Goal: Task Accomplishment & Management: Use online tool/utility

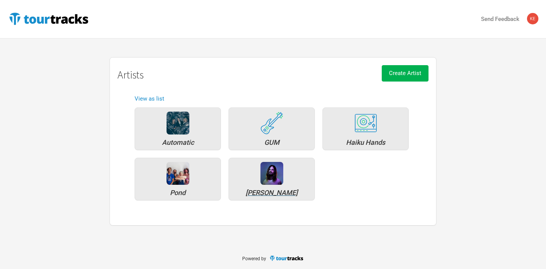
click at [268, 186] on div "[PERSON_NAME]" at bounding box center [272, 179] width 86 height 43
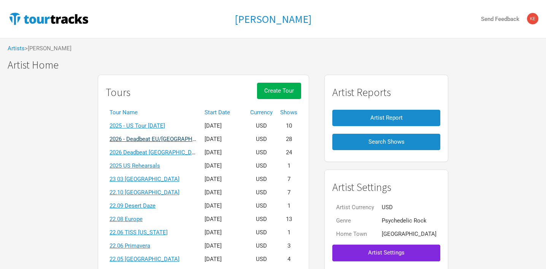
scroll to position [10, 0]
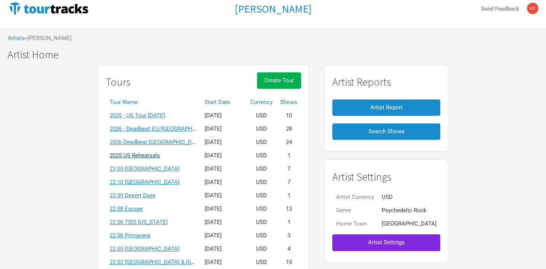
click at [150, 155] on link "2025 US Rehearsals" at bounding box center [135, 155] width 51 height 7
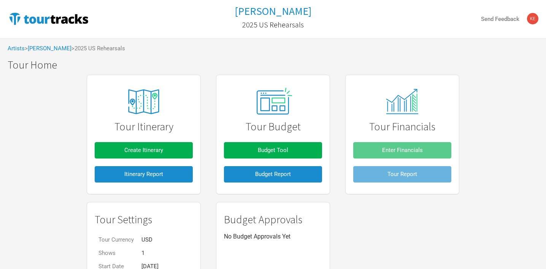
click at [275, 90] on img at bounding box center [273, 102] width 51 height 32
click at [154, 112] on img at bounding box center [143, 102] width 57 height 36
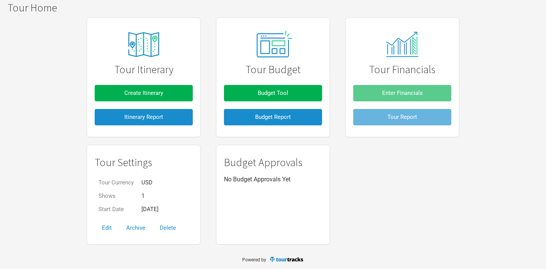
click at [145, 195] on td "1" at bounding box center [150, 195] width 25 height 13
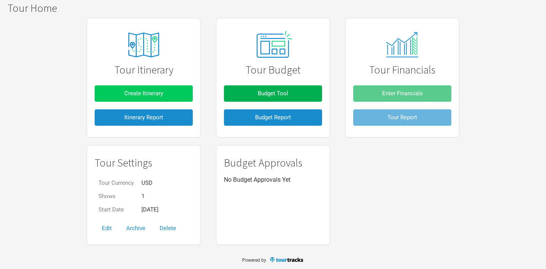
click at [141, 91] on span "Create Itinerary" at bounding box center [143, 93] width 39 height 7
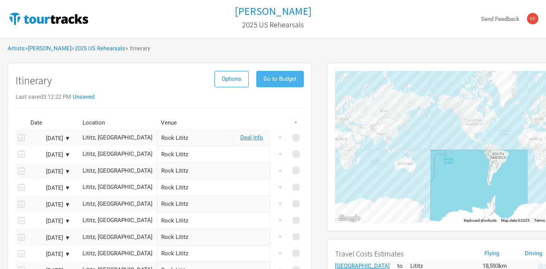
click at [276, 84] on button "Go to Budget" at bounding box center [280, 79] width 48 height 16
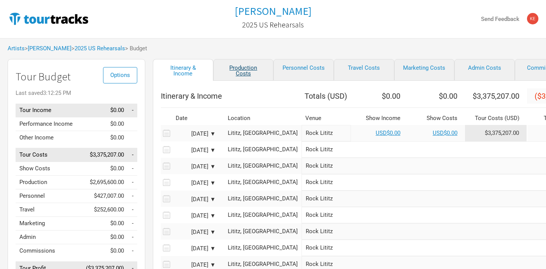
click at [249, 67] on link "Production Costs" at bounding box center [243, 70] width 61 height 22
select select "Total Days"
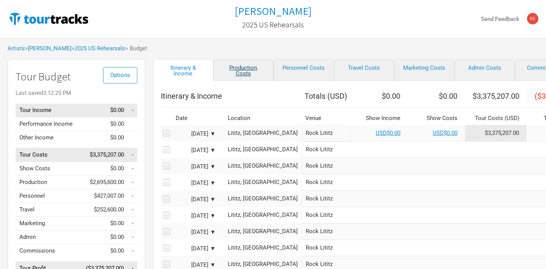
select select "Total Days"
select select "Shows"
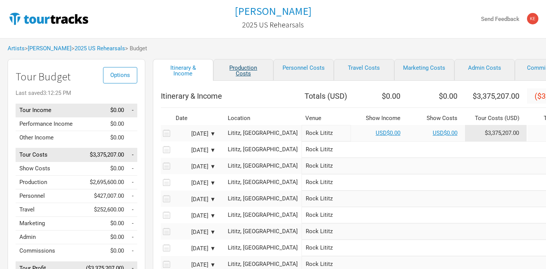
select select "Shows"
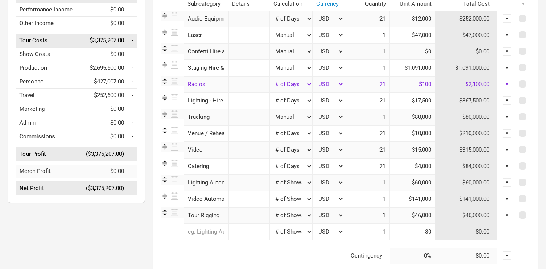
scroll to position [121, 0]
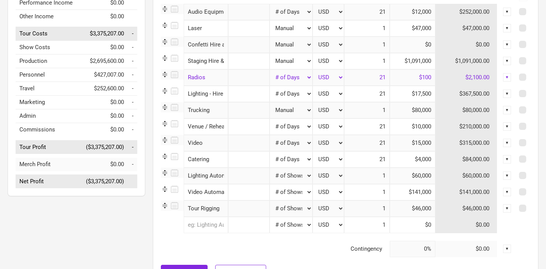
click at [408, 159] on input "$4,000" at bounding box center [413, 159] width 46 height 16
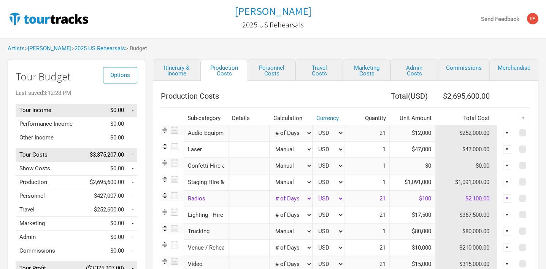
scroll to position [0, 0]
click at [177, 41] on div "Artists > [PERSON_NAME] > 2025 US Rehearsals > Budget" at bounding box center [273, 48] width 546 height 21
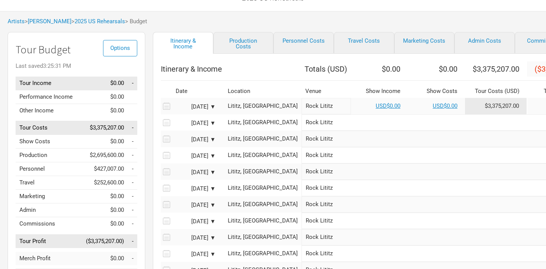
scroll to position [57, 0]
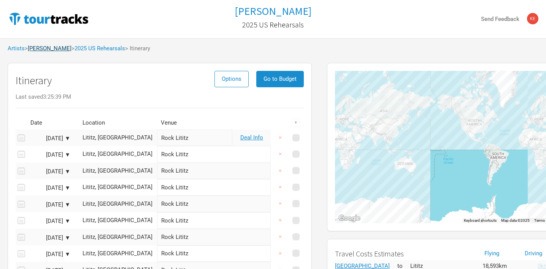
click at [53, 50] on link "[PERSON_NAME]" at bounding box center [50, 48] width 44 height 7
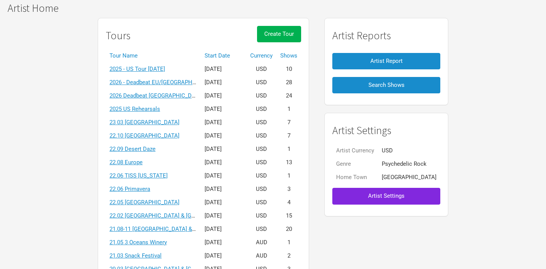
scroll to position [61, 0]
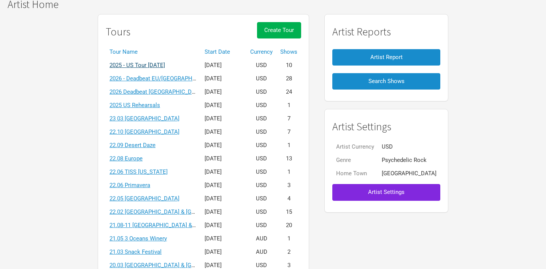
click at [157, 62] on link "2025 - US Tour [DATE]" at bounding box center [138, 65] width 56 height 7
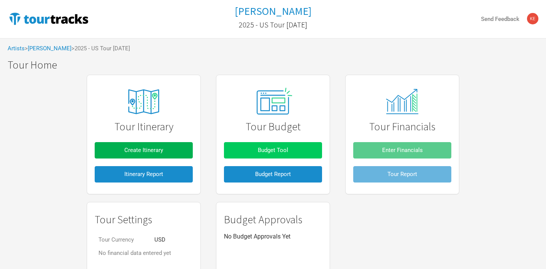
click at [269, 153] on button "Budget Tool" at bounding box center [273, 150] width 98 height 16
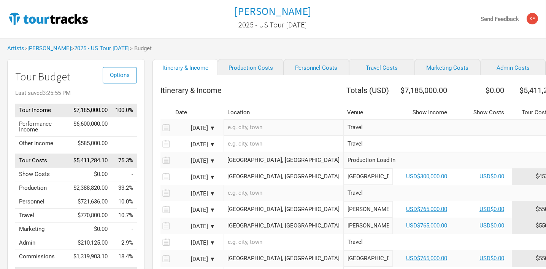
scroll to position [0, 0]
